Goal: Task Accomplishment & Management: Manage account settings

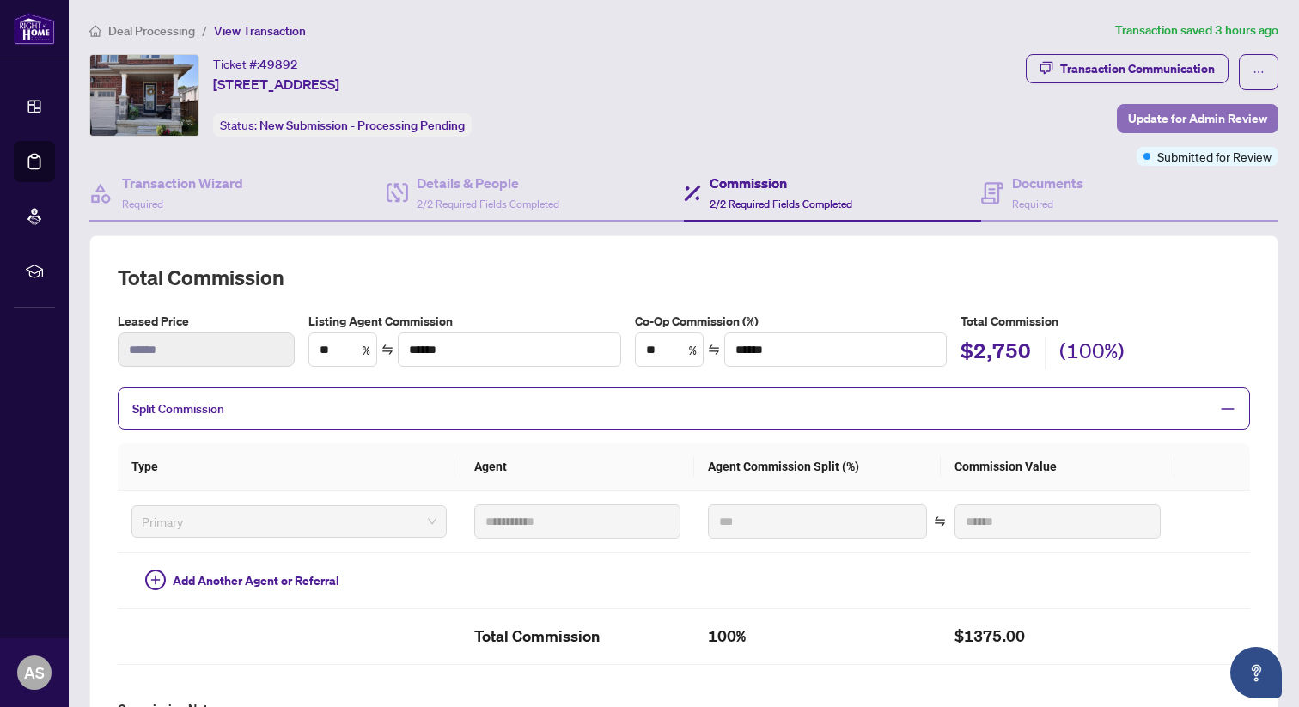
click at [1189, 114] on span "Update for Admin Review" at bounding box center [1197, 118] width 139 height 27
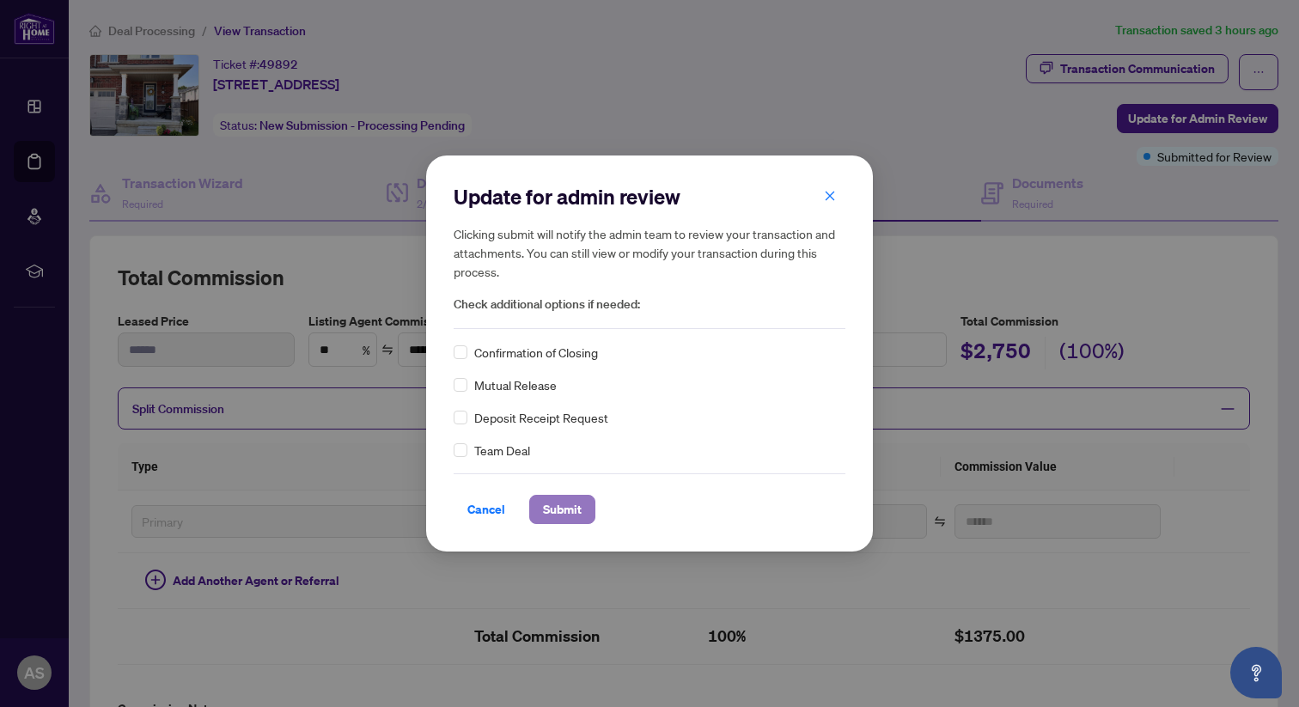
click at [563, 517] on span "Submit" at bounding box center [562, 509] width 39 height 27
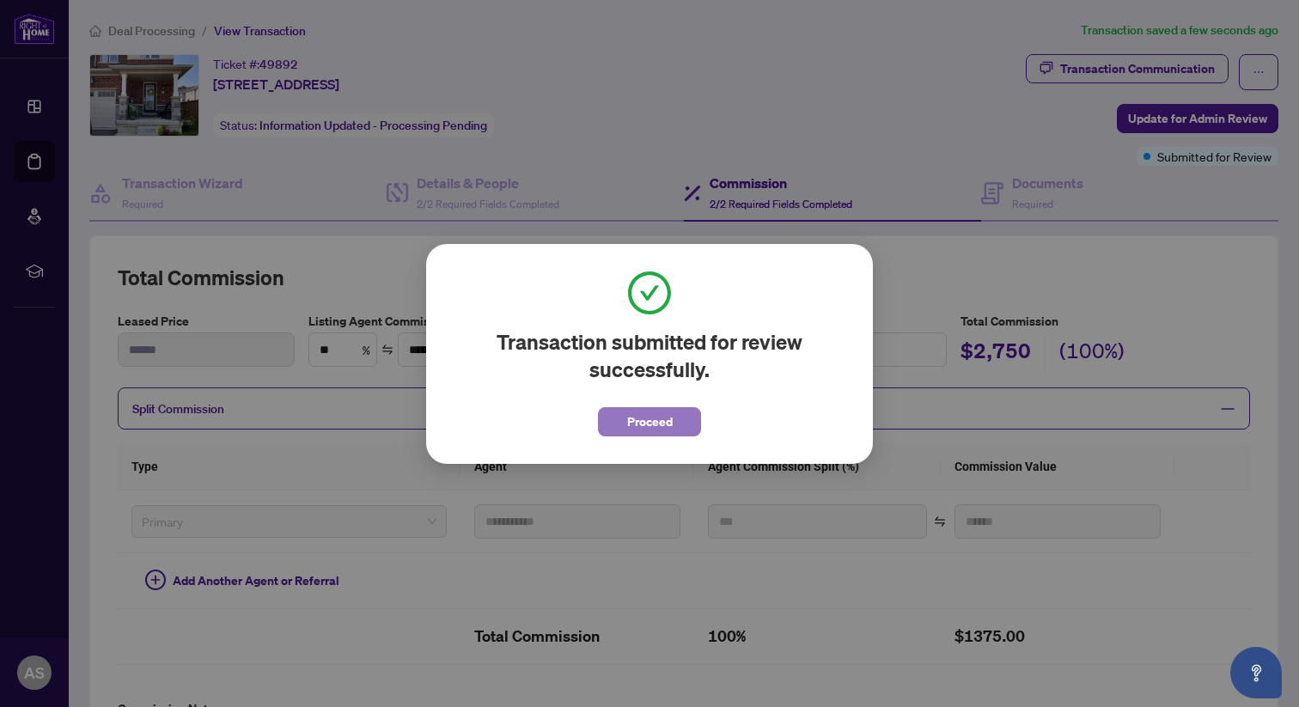
click at [658, 417] on span "Proceed" at bounding box center [650, 421] width 46 height 27
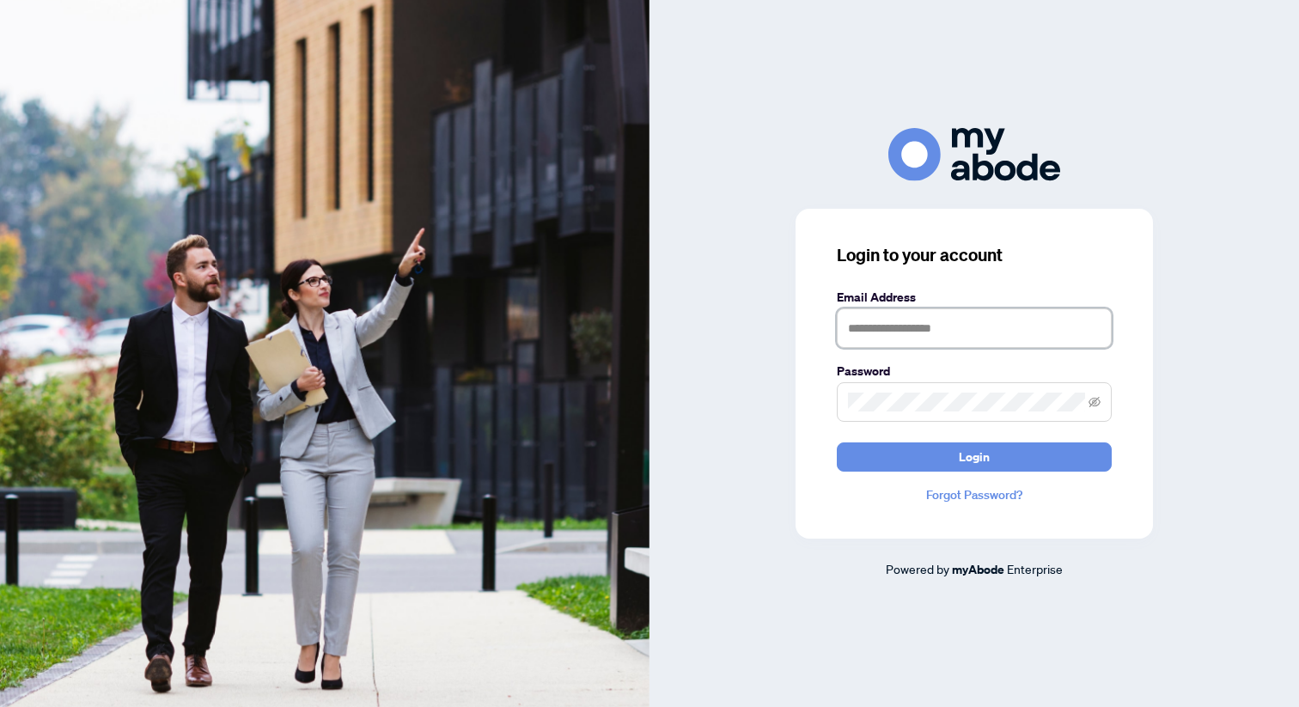
click at [902, 327] on input "text" at bounding box center [974, 328] width 275 height 40
type input "**********"
click at [1100, 405] on icon "eye-invisible" at bounding box center [1094, 402] width 12 height 12
click at [1001, 452] on button "Login" at bounding box center [974, 456] width 275 height 29
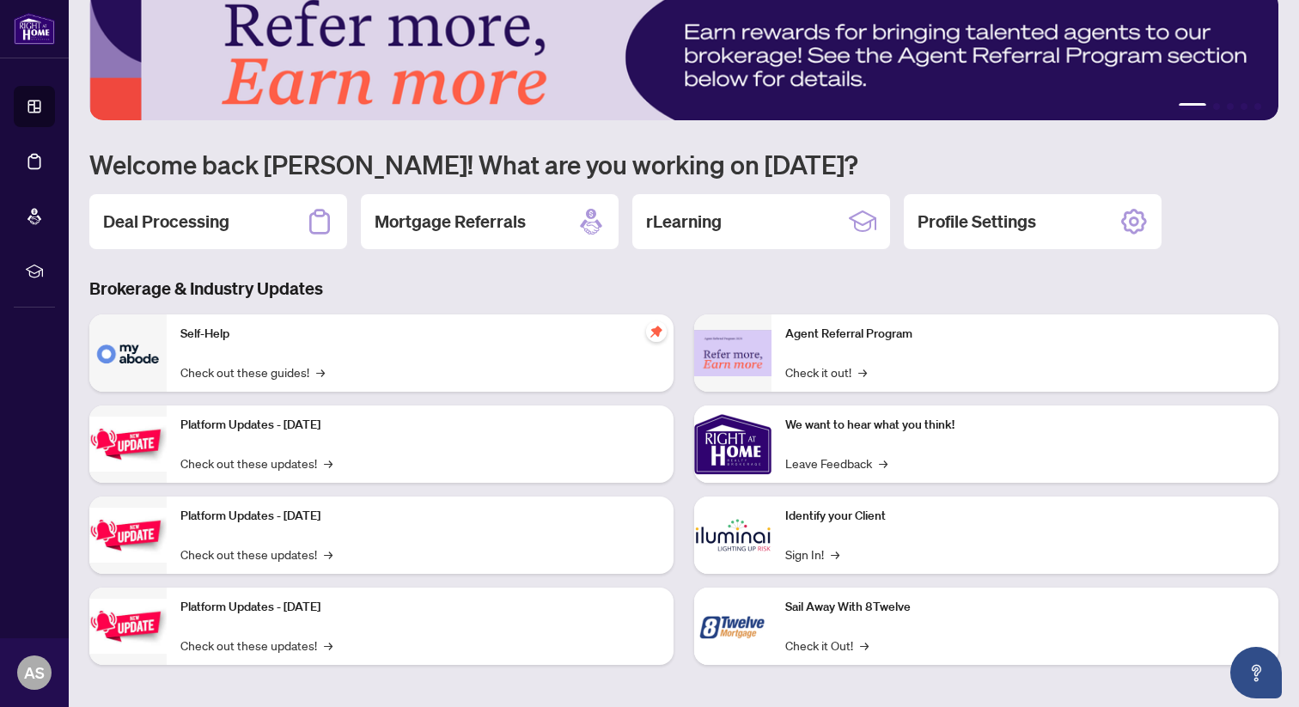
scroll to position [34, 0]
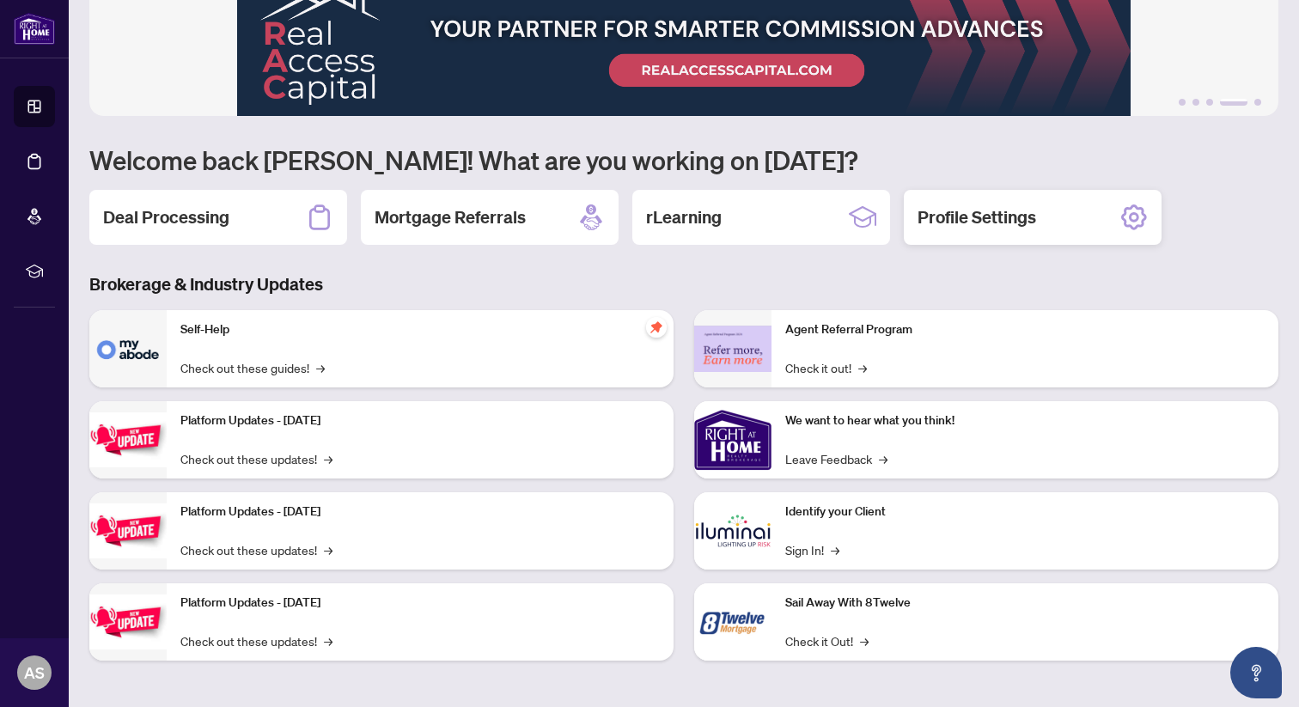
click at [1132, 211] on icon at bounding box center [1133, 217] width 27 height 27
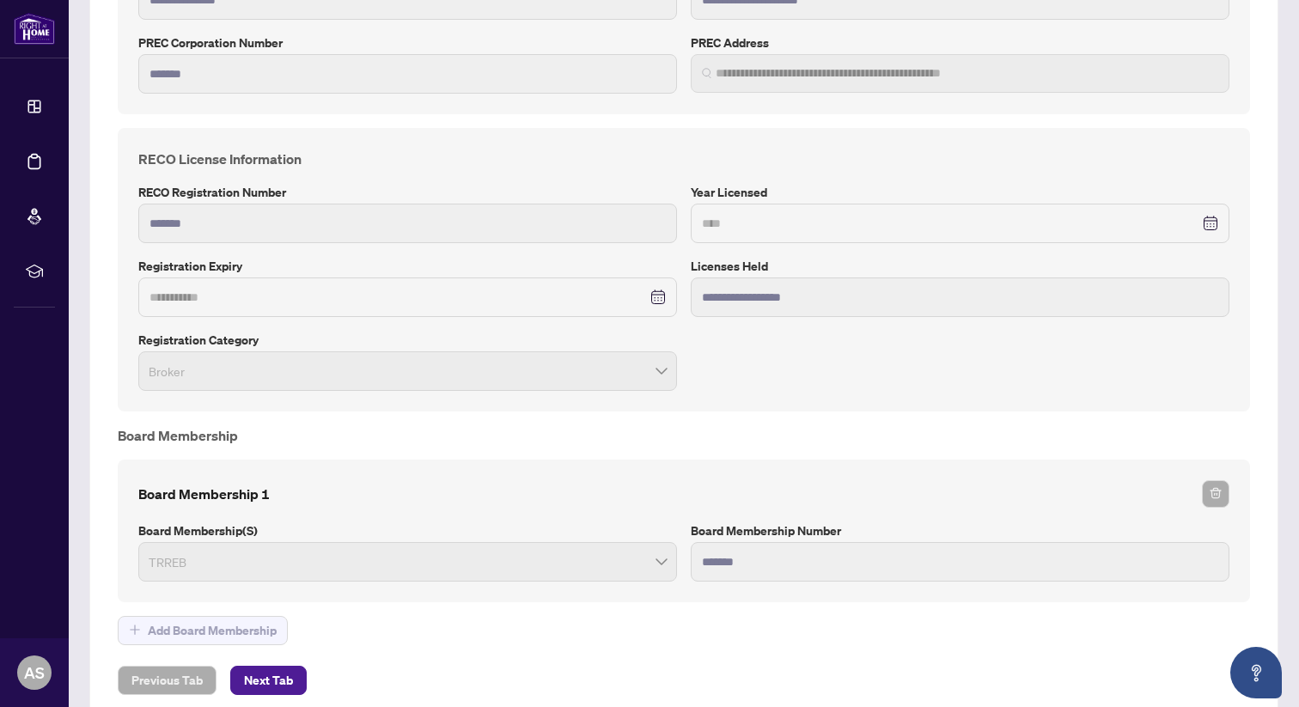
scroll to position [1146, 0]
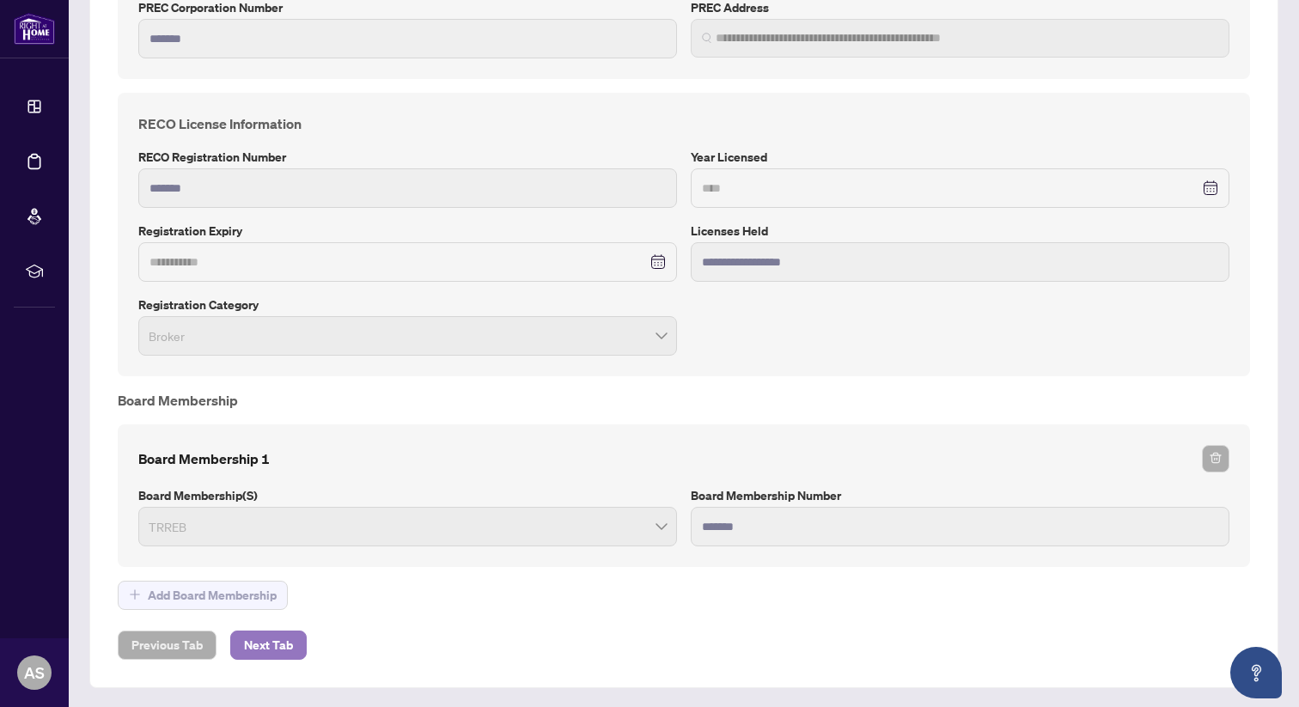
click at [261, 643] on span "Next Tab" at bounding box center [268, 644] width 49 height 27
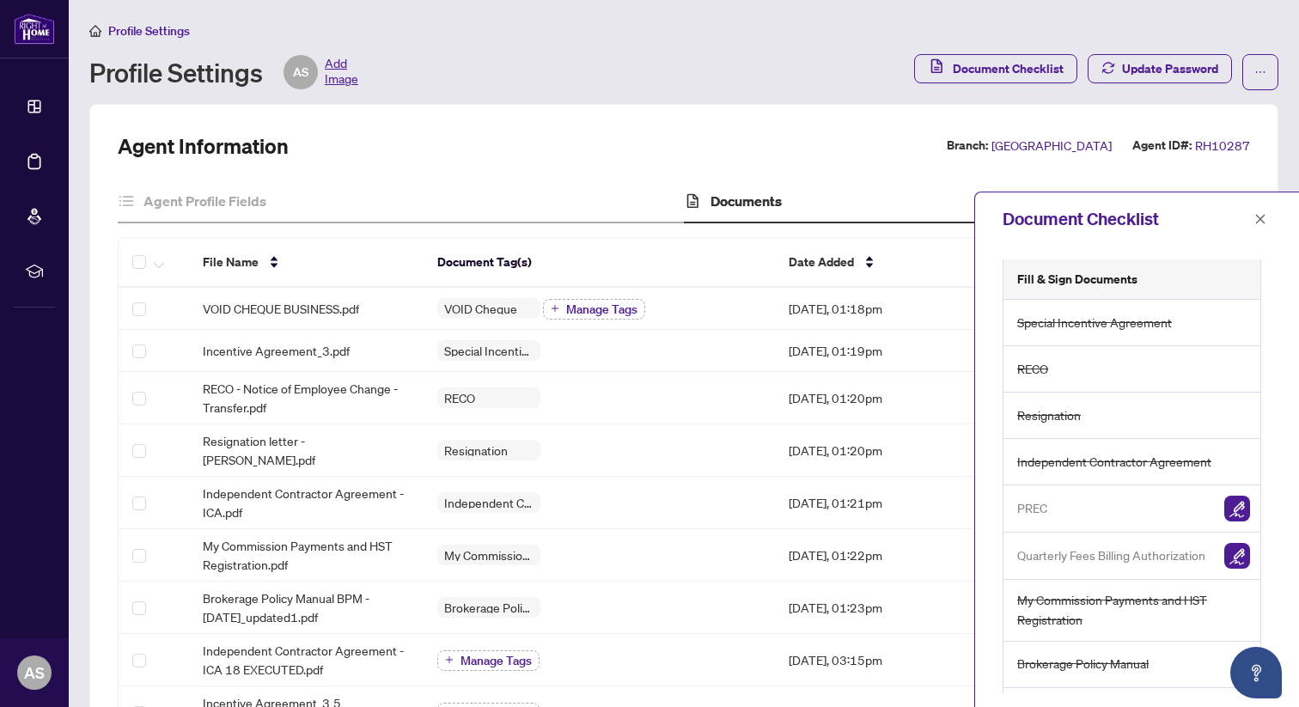
scroll to position [253, 0]
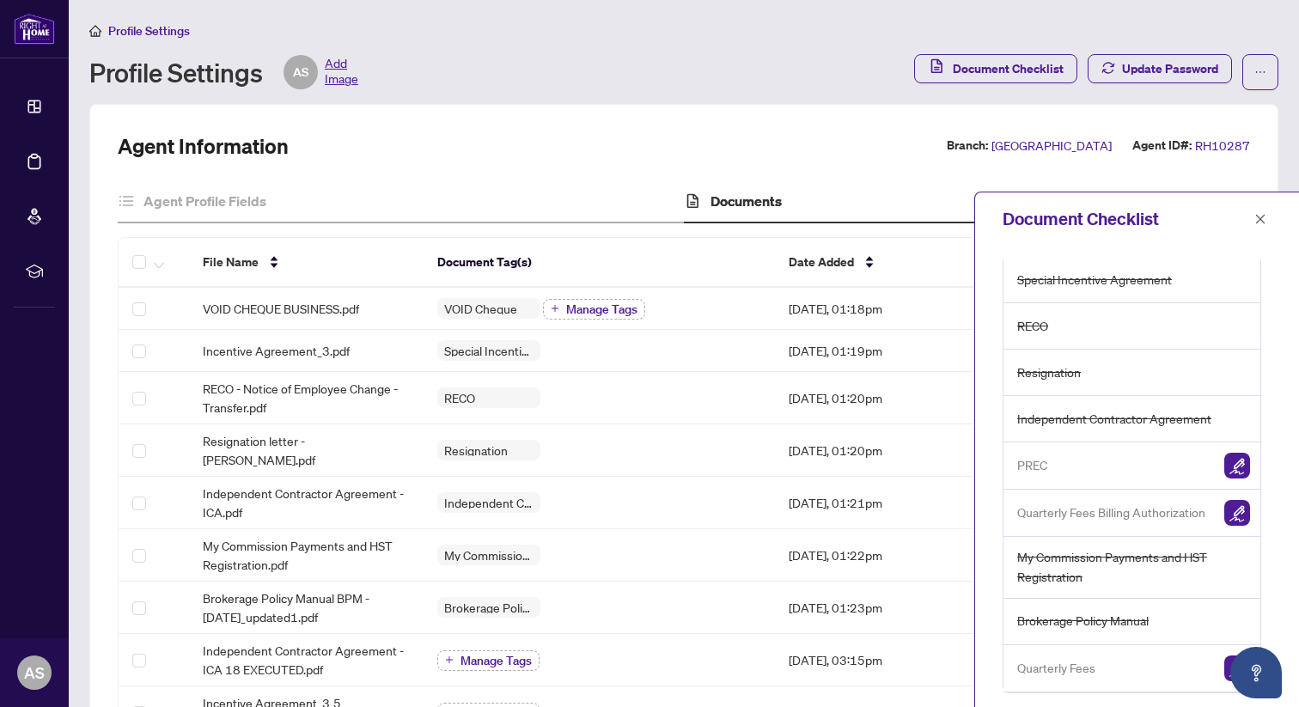
click at [696, 66] on div "Profile Settings AS Add Image" at bounding box center [496, 72] width 814 height 34
click at [343, 74] on span "Add Image" at bounding box center [342, 72] width 34 height 34
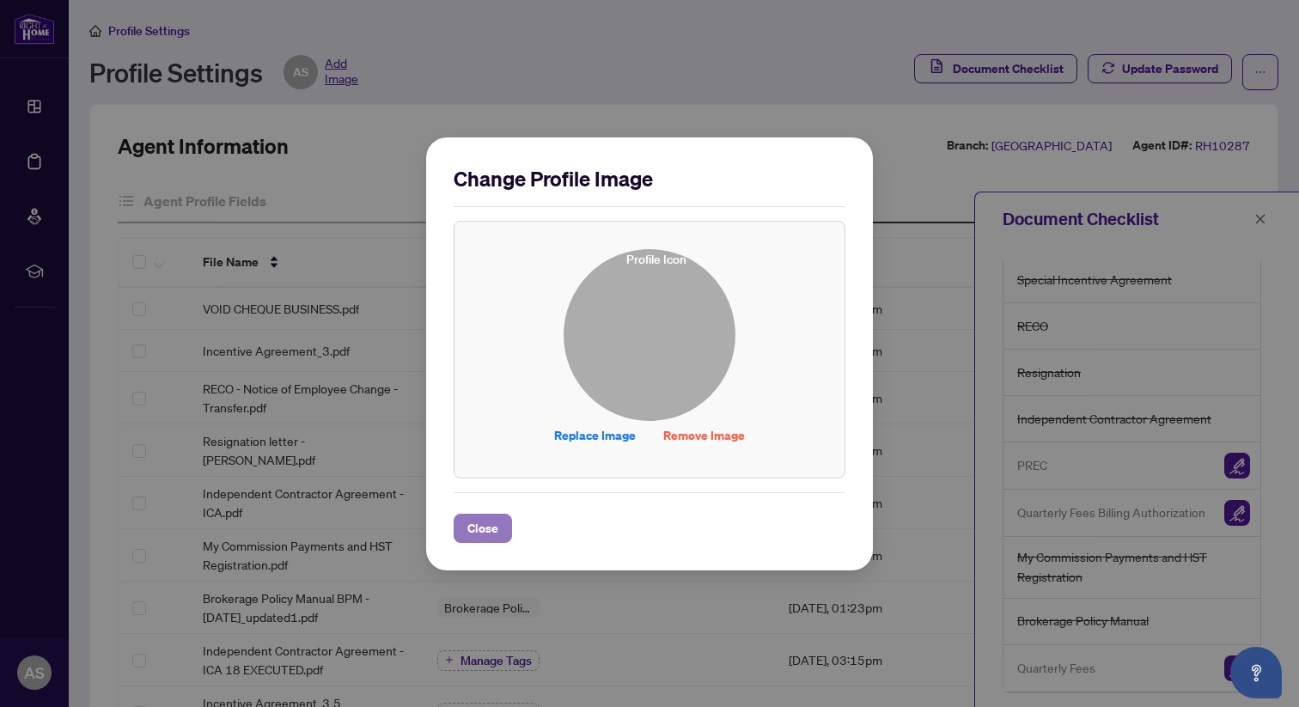
click at [481, 527] on span "Close" at bounding box center [482, 528] width 31 height 27
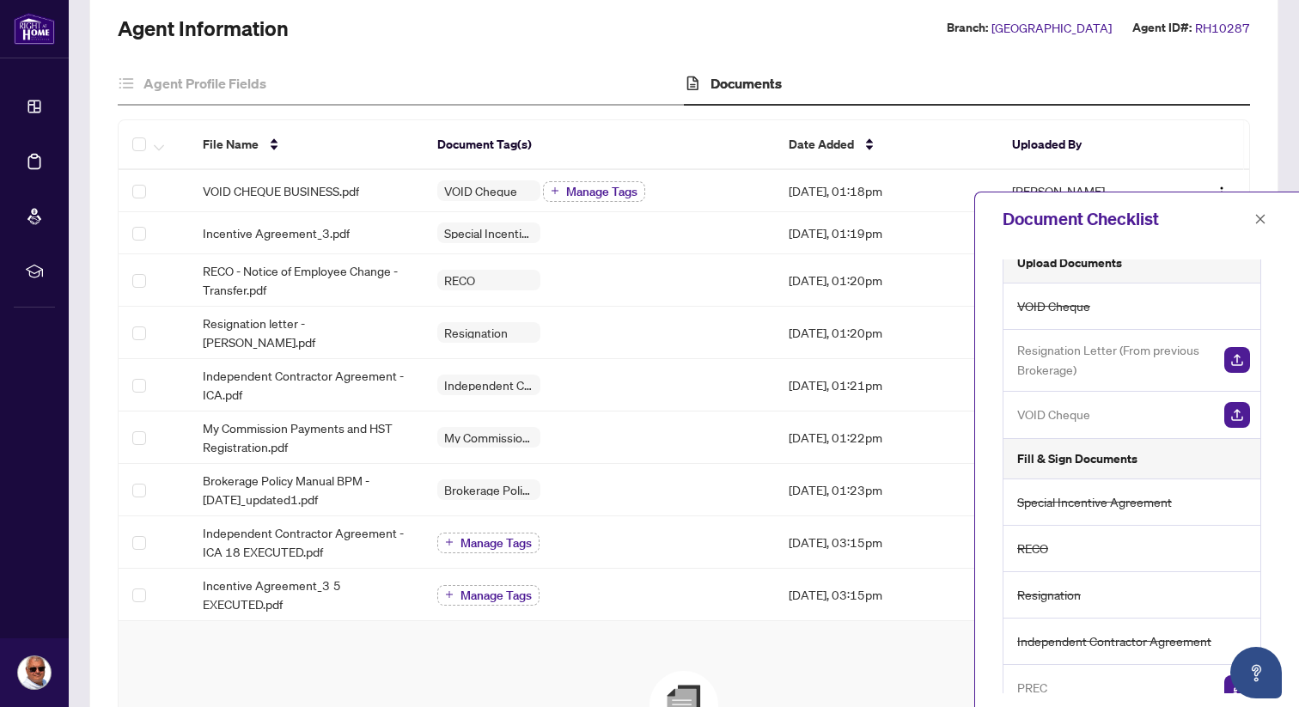
scroll to position [14, 0]
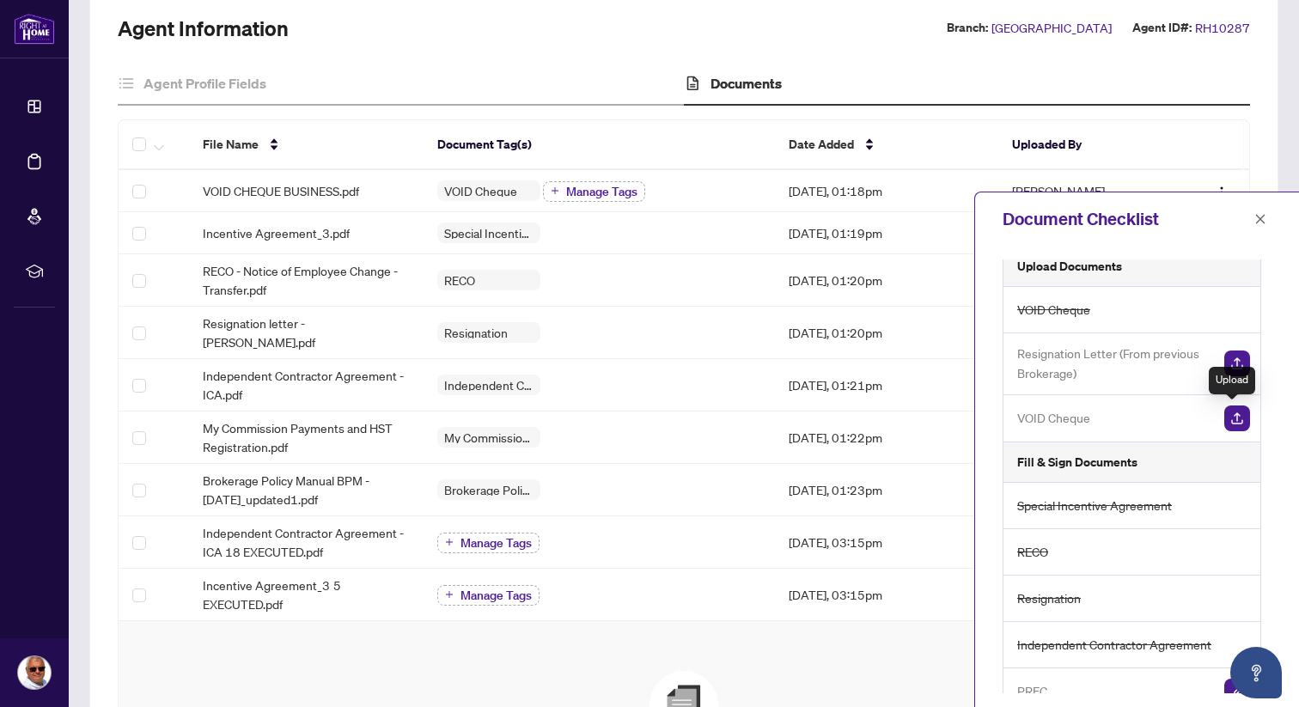
click at [1228, 418] on img "button" at bounding box center [1237, 418] width 26 height 26
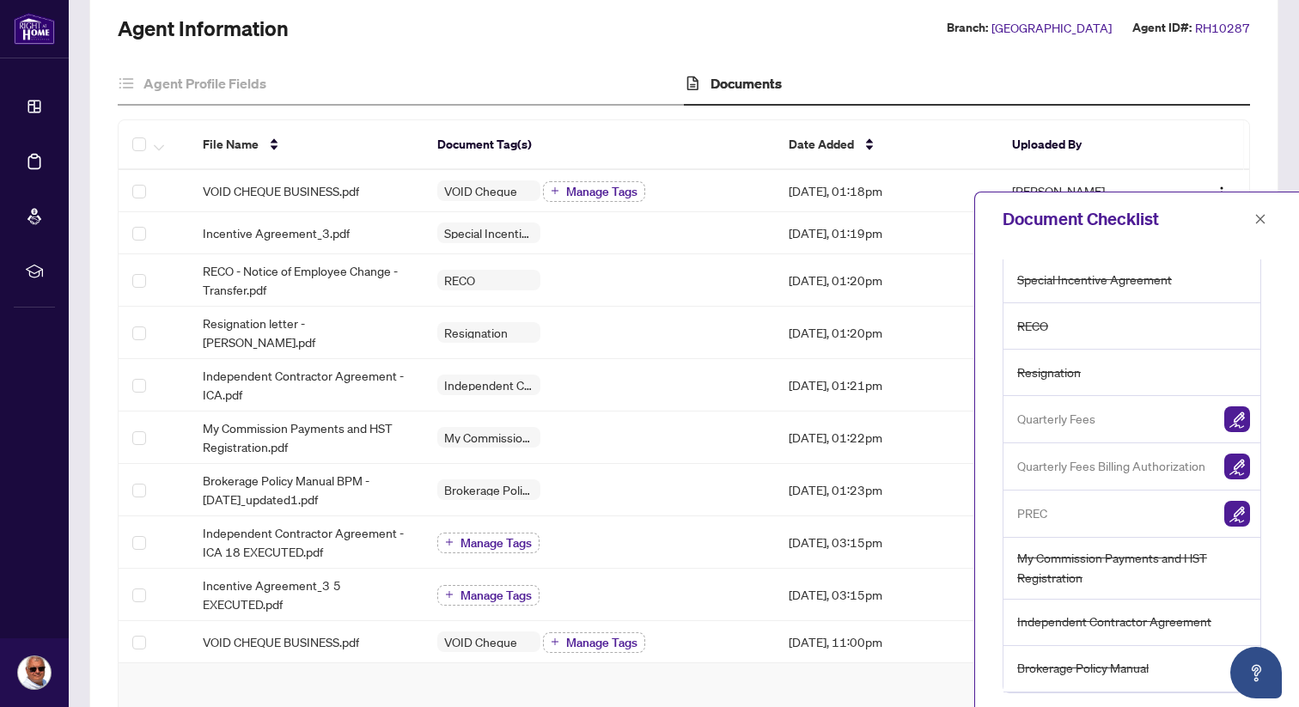
scroll to position [177, 0]
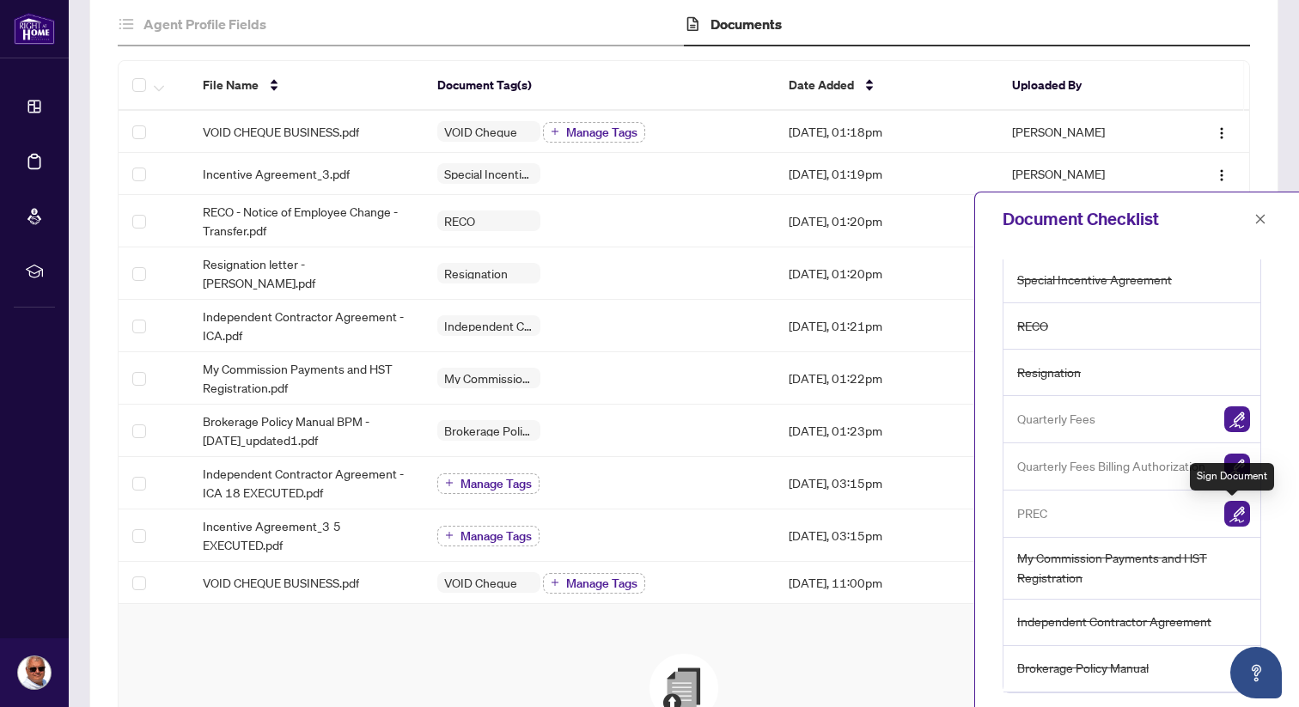
click at [1229, 510] on img "button" at bounding box center [1237, 514] width 26 height 26
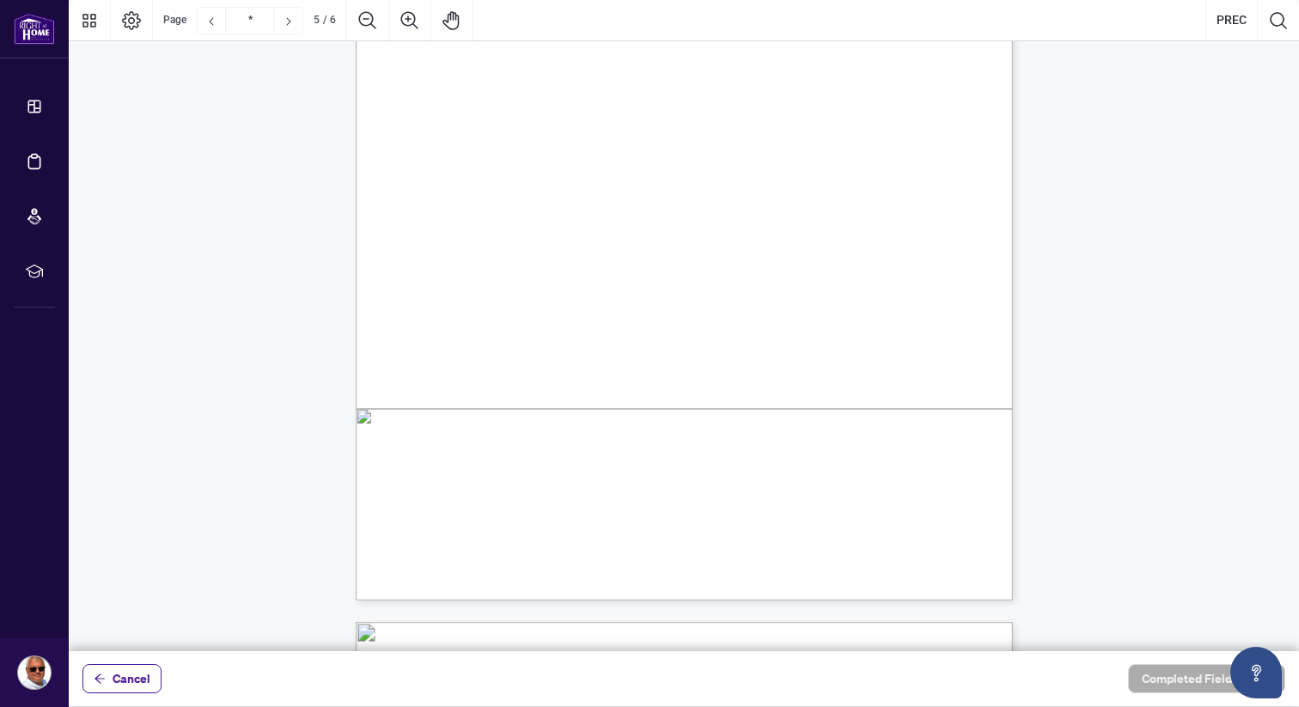
scroll to position [4635, 0]
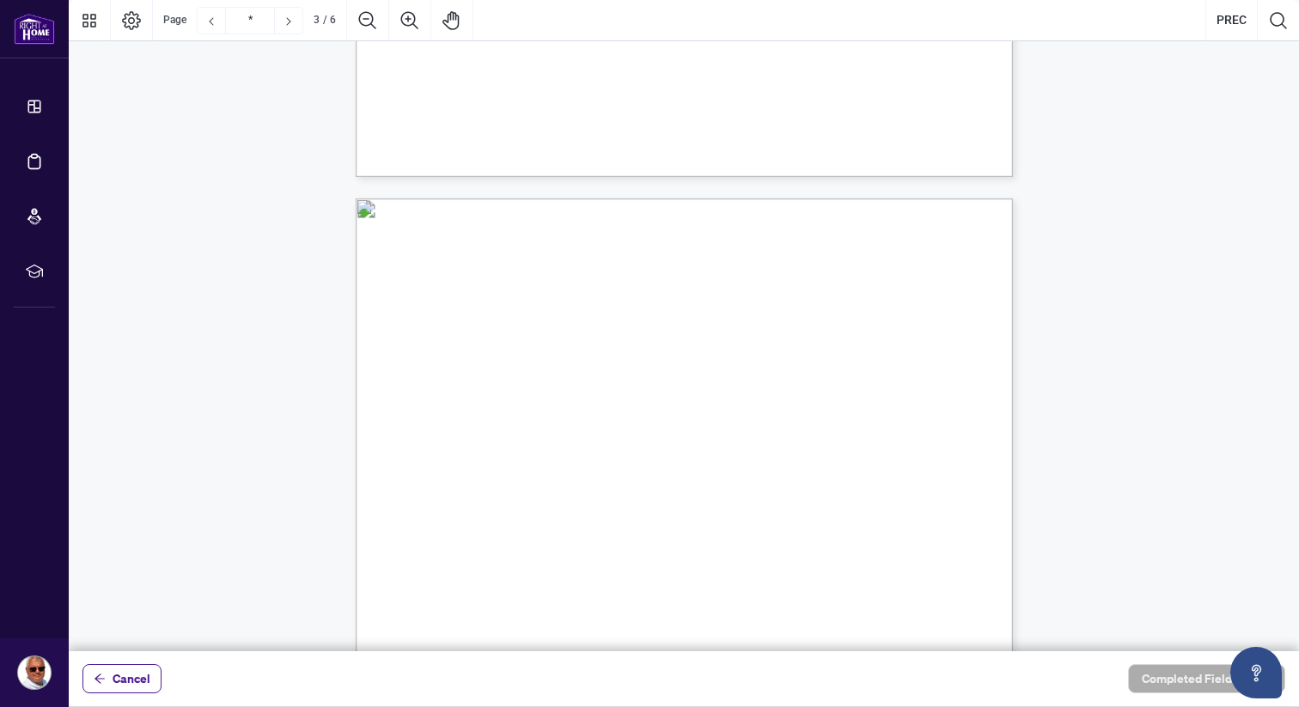
type input "*"
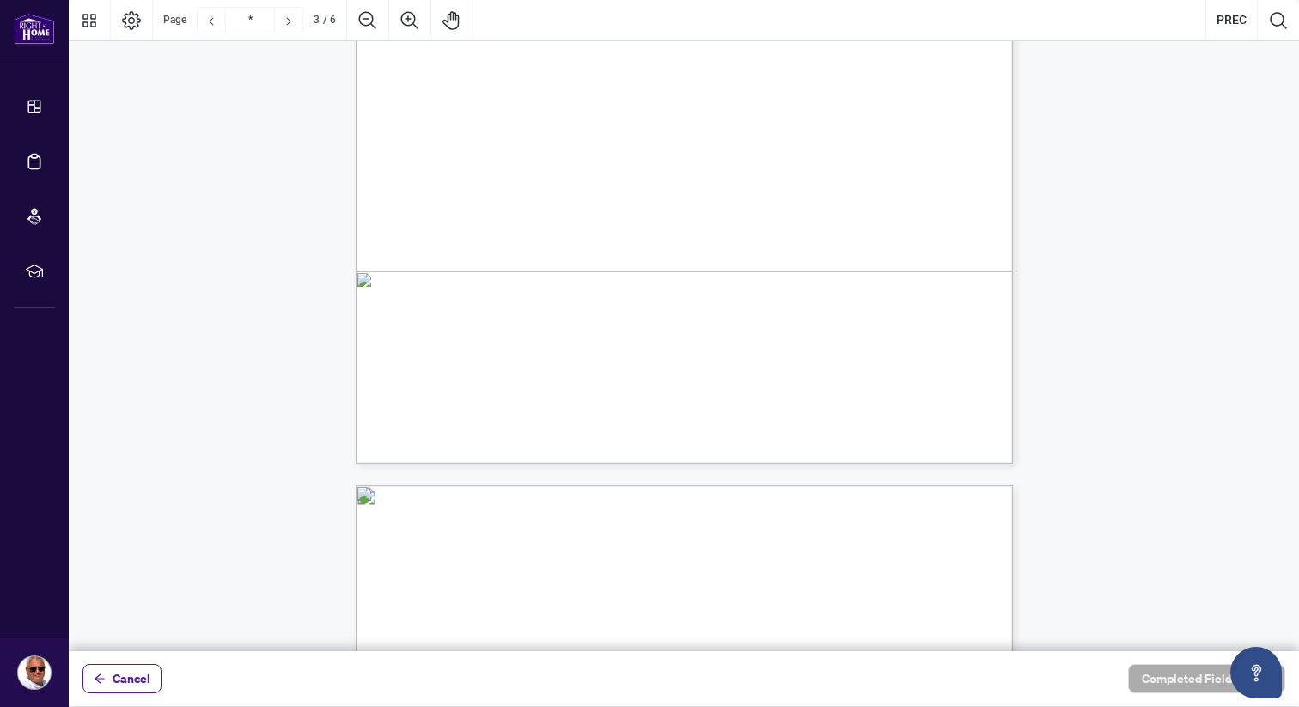
scroll to position [1039, 0]
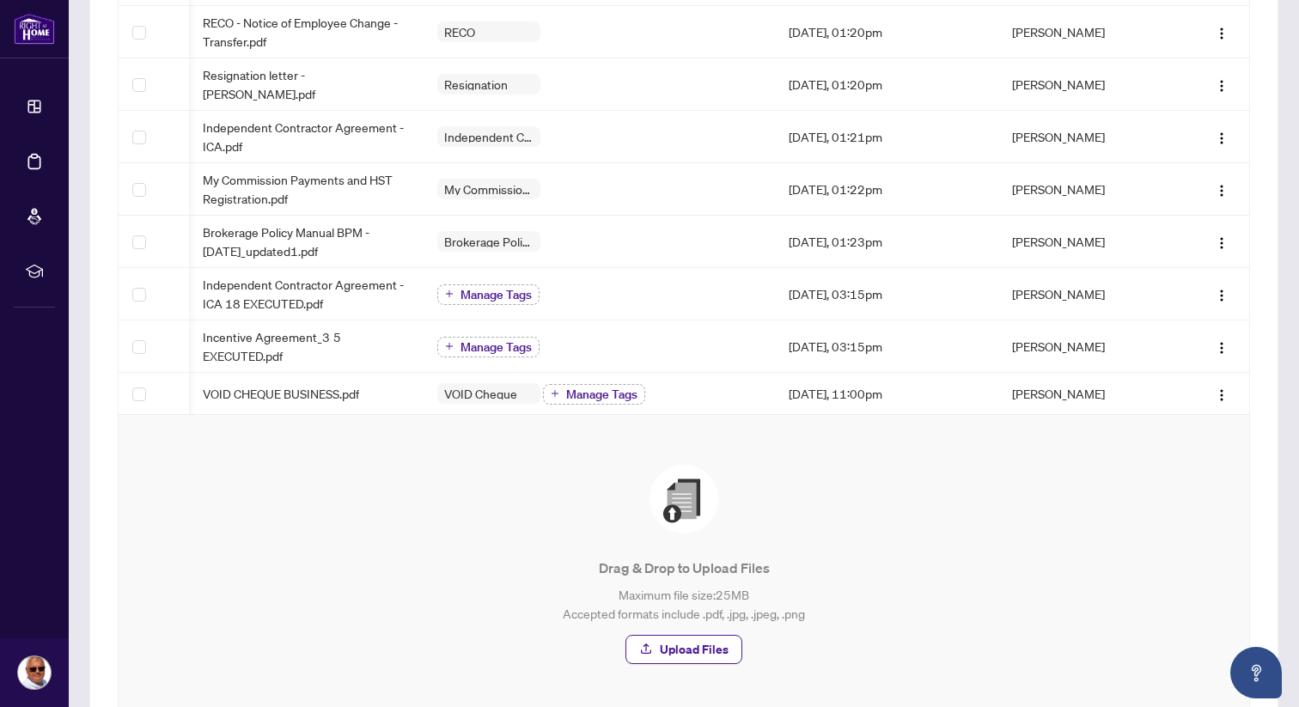
scroll to position [472, 0]
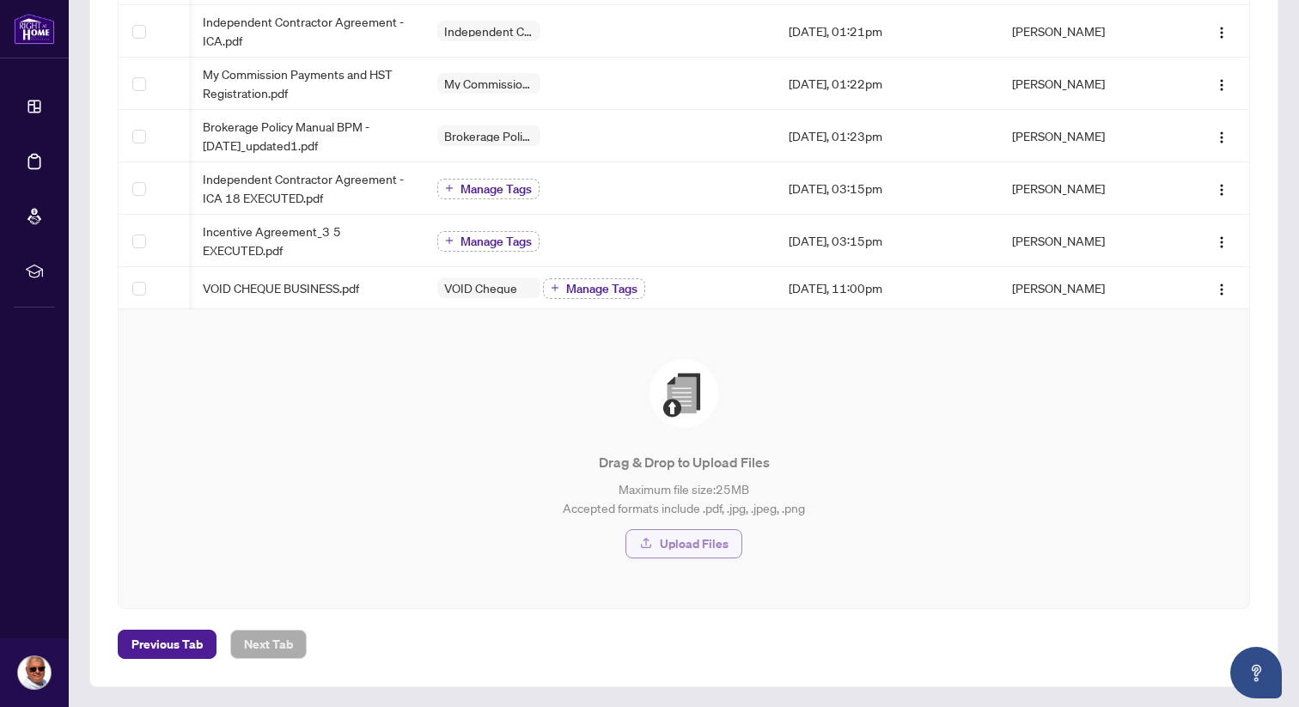
click at [698, 545] on span "Upload Files" at bounding box center [694, 543] width 69 height 27
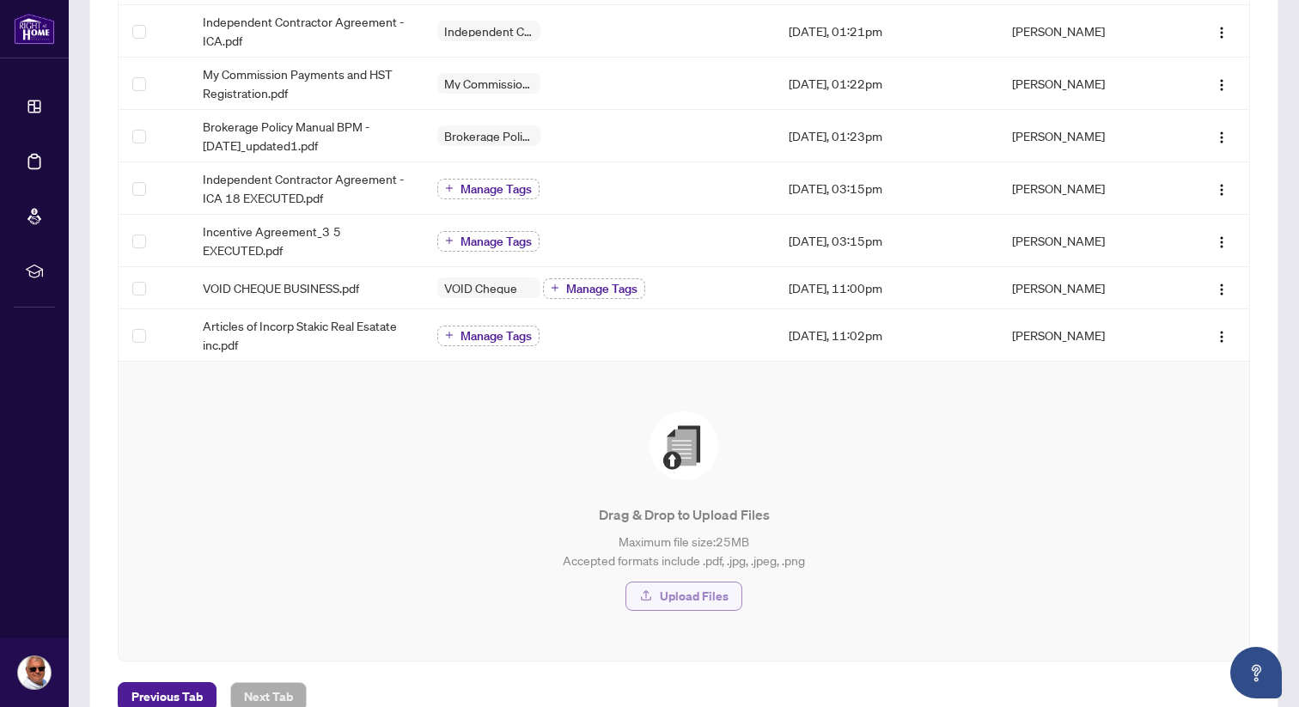
click at [684, 596] on span "Upload Files" at bounding box center [694, 595] width 69 height 27
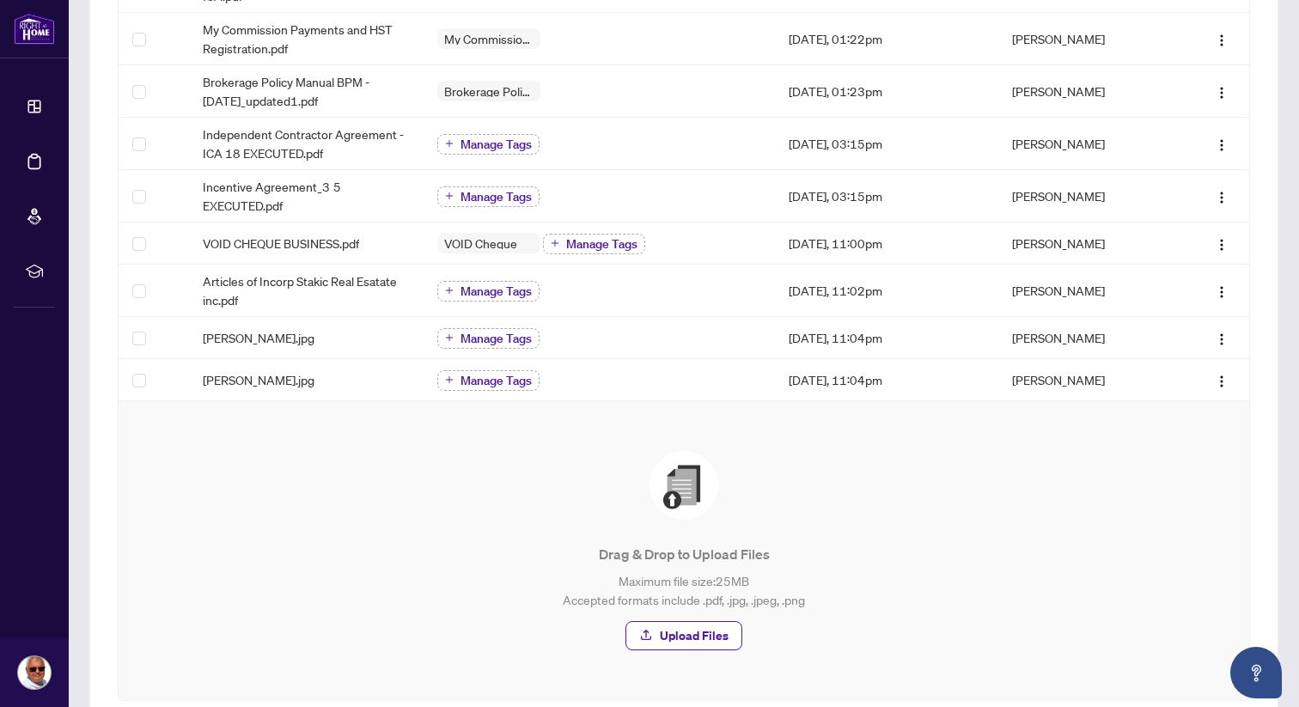
scroll to position [608, 0]
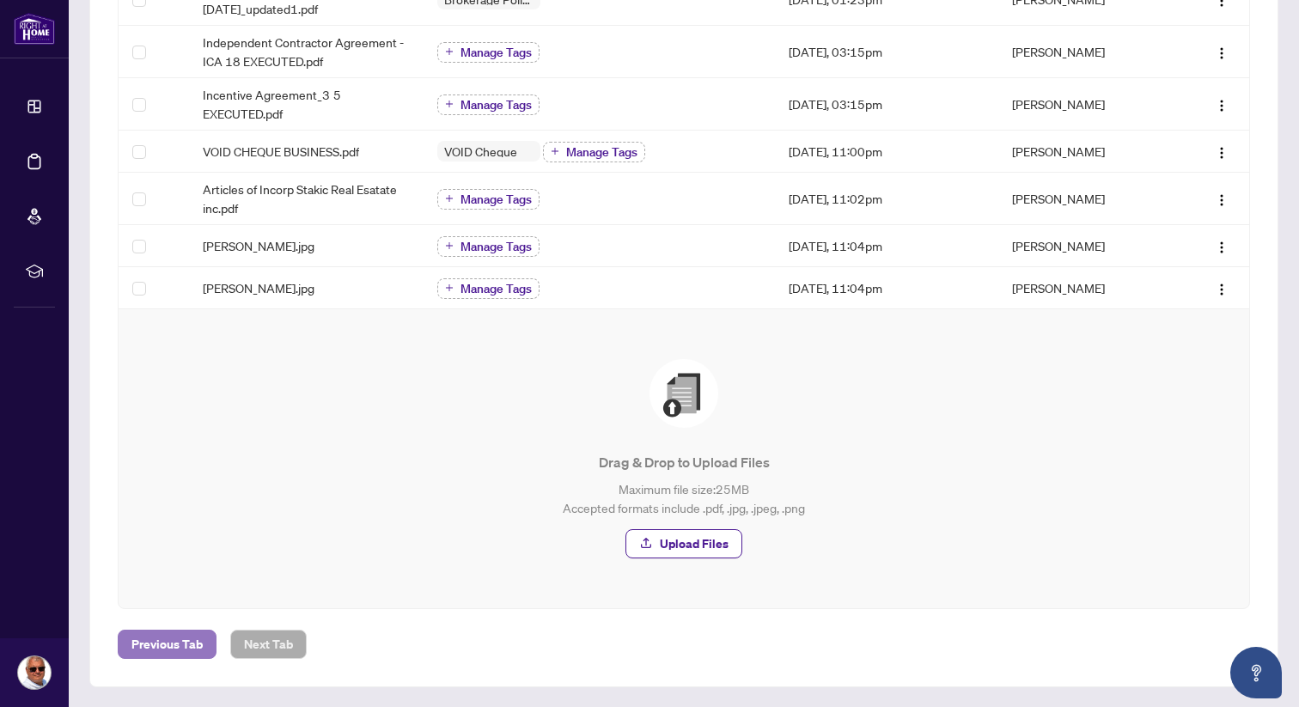
click at [177, 638] on span "Previous Tab" at bounding box center [166, 644] width 71 height 27
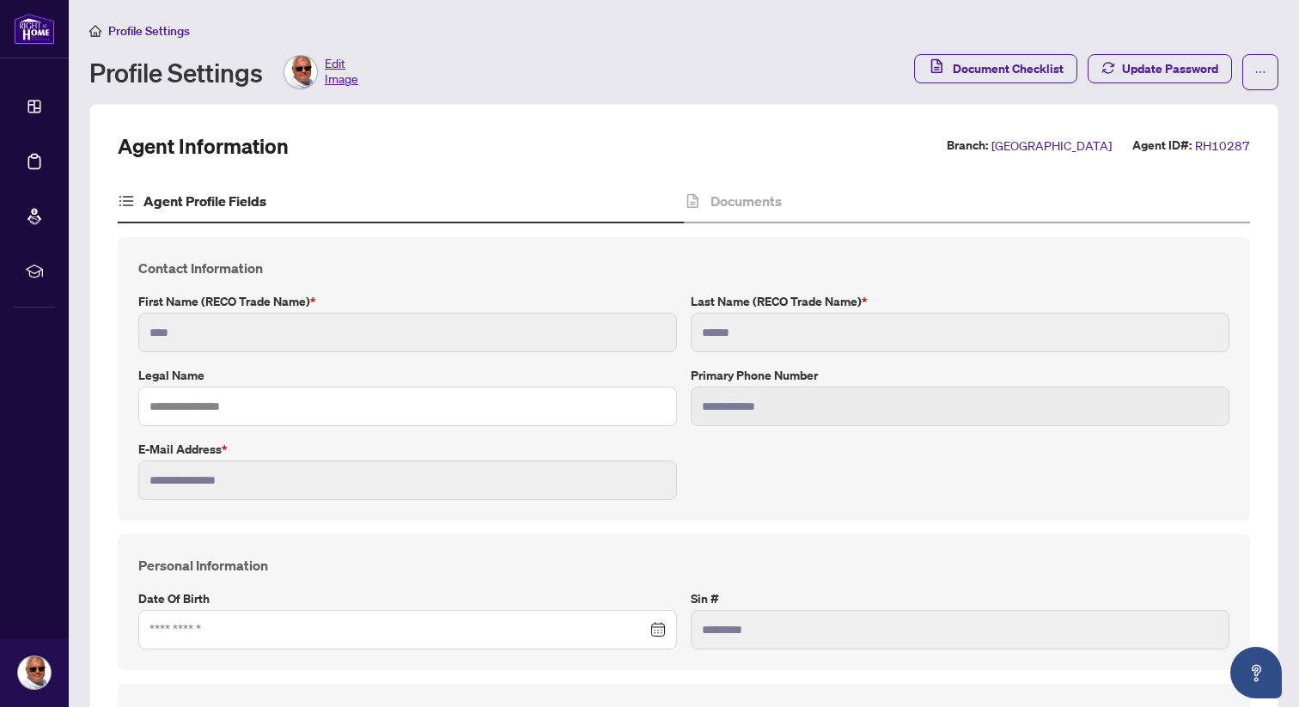
type input "****"
type input "**********"
click at [1254, 73] on icon "ellipsis" at bounding box center [1260, 72] width 12 height 12
click at [1208, 114] on span "Agent Activity History" at bounding box center [1206, 110] width 118 height 19
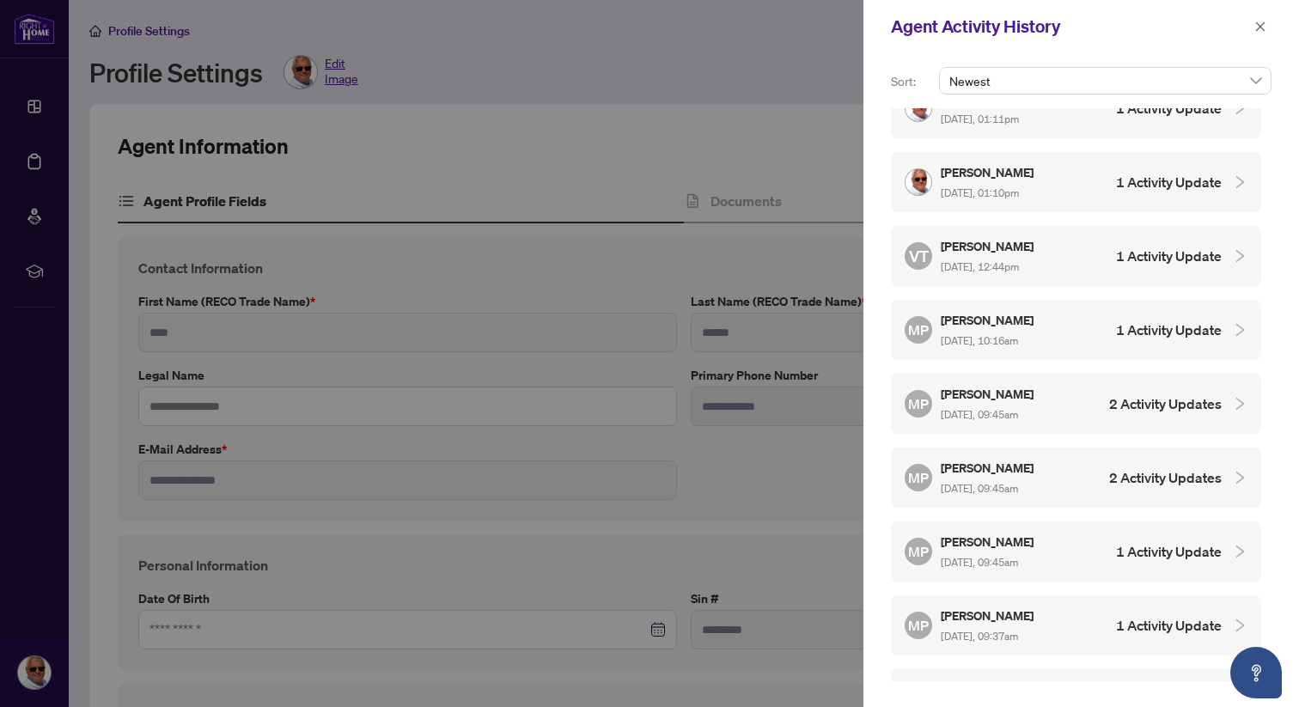
scroll to position [2246, 0]
click at [1258, 26] on icon "close" at bounding box center [1260, 27] width 12 height 12
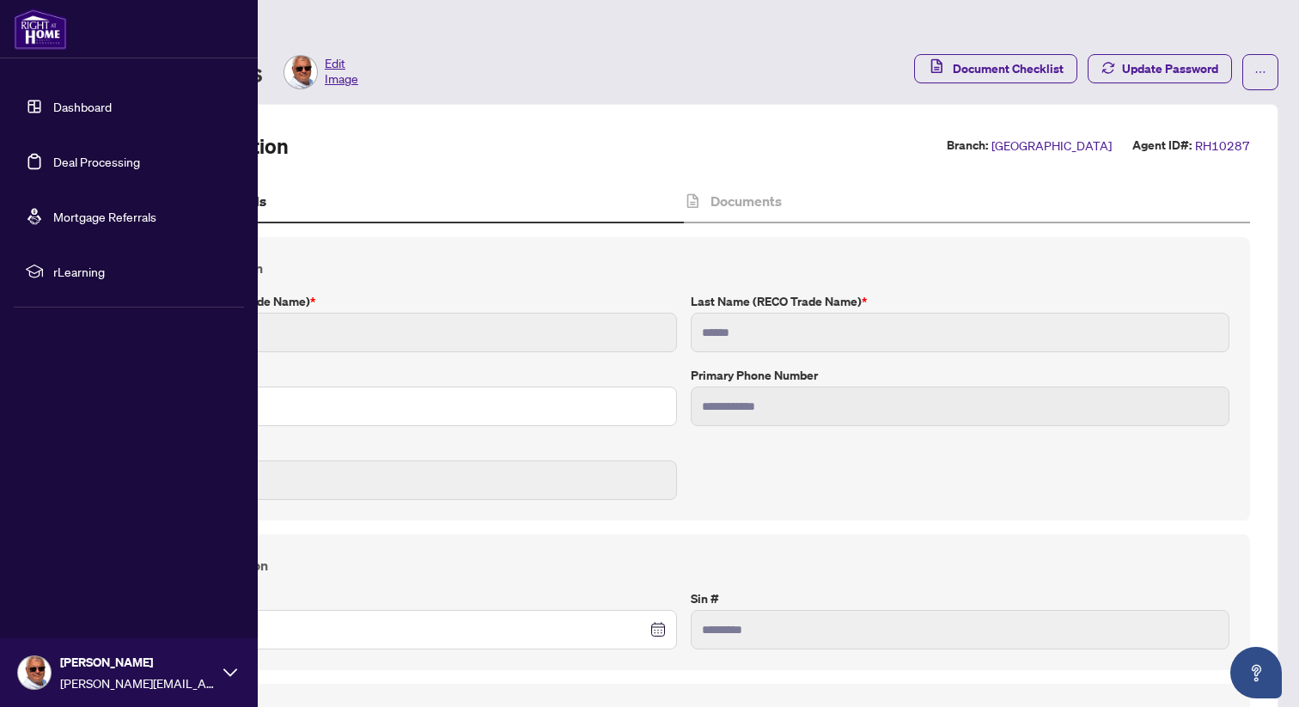
click at [77, 155] on link "Deal Processing" at bounding box center [96, 161] width 87 height 15
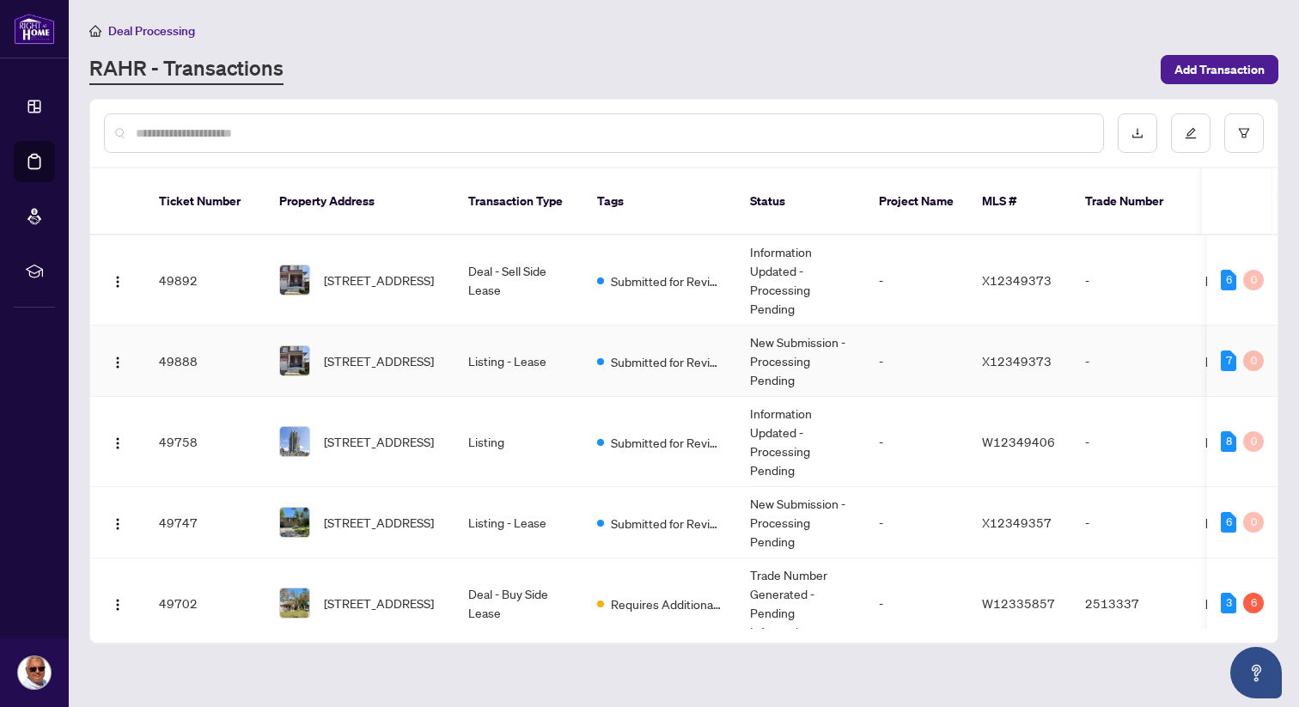
scroll to position [25, 0]
